Goal: Book appointment/travel/reservation

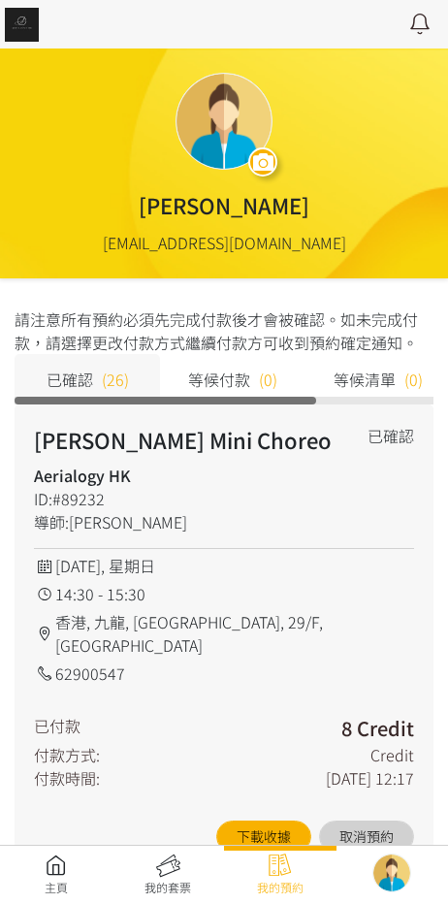
click at [60, 860] on link at bounding box center [56, 875] width 113 height 43
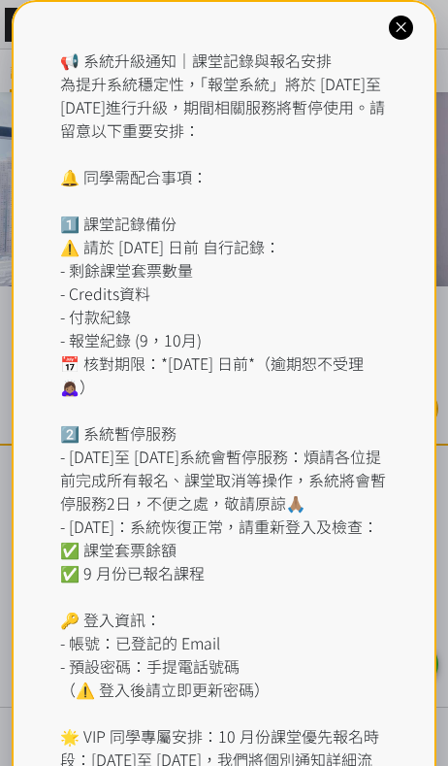
click at [402, 27] on icon at bounding box center [401, 27] width 18 height 18
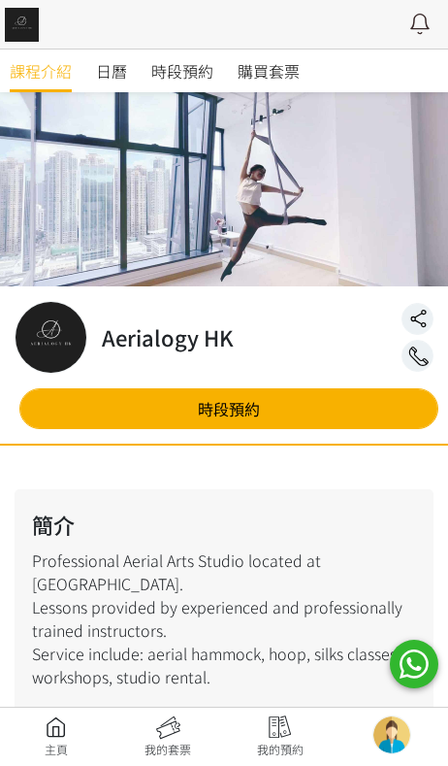
click at [188, 63] on span "時段預約" at bounding box center [182, 70] width 62 height 23
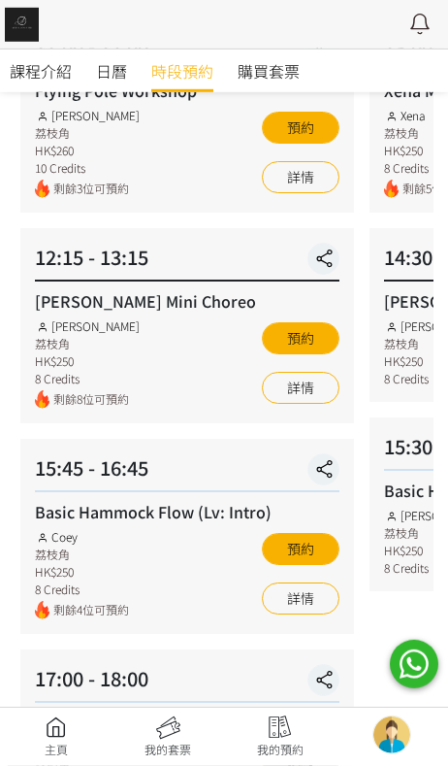
scroll to position [297, 0]
